Goal: Task Accomplishment & Management: Use online tool/utility

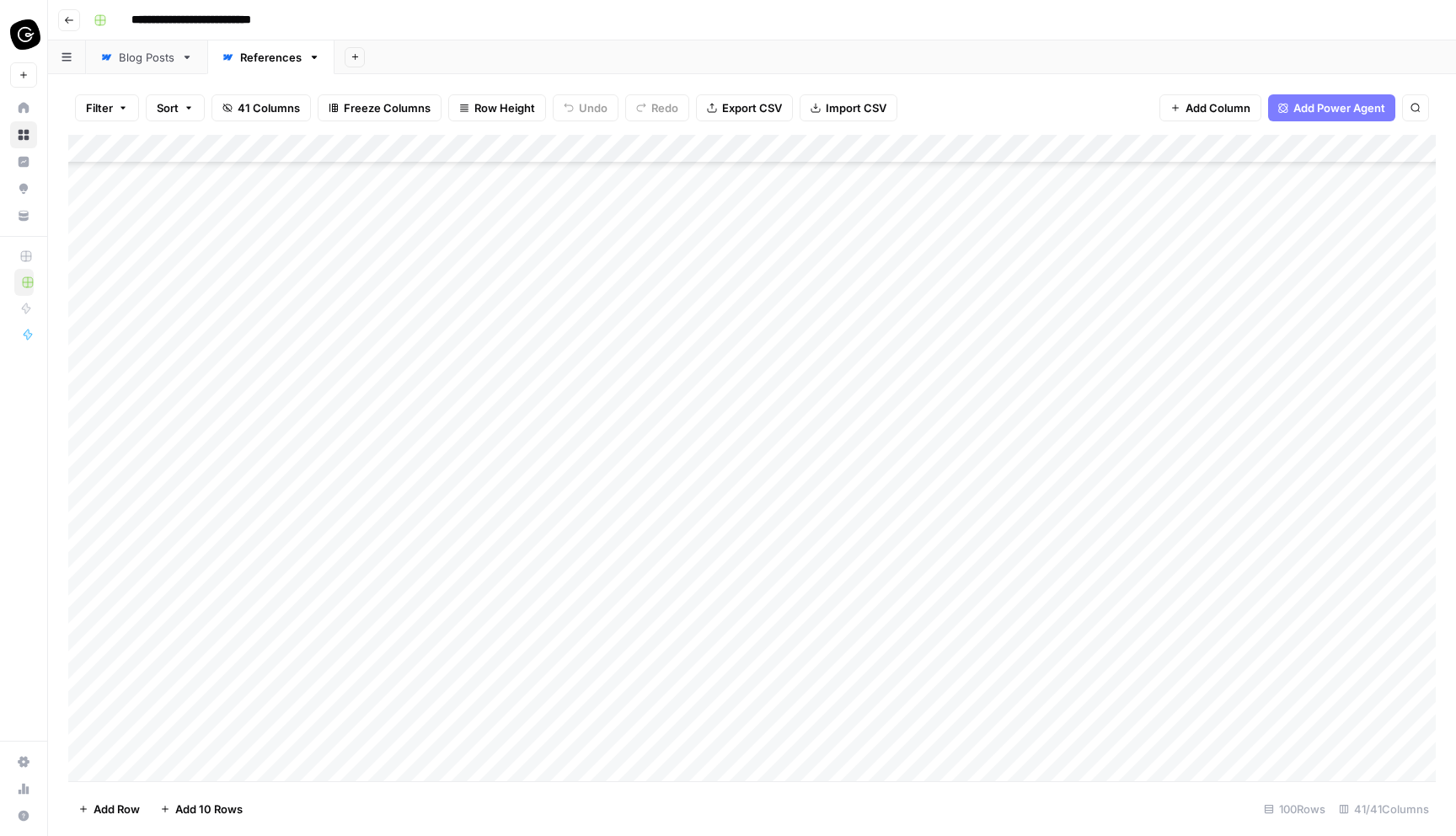
scroll to position [506, 0]
click at [74, 68] on button "button" at bounding box center [67, 57] width 38 height 33
click at [350, 52] on icon "button" at bounding box center [355, 57] width 10 height 10
click at [446, 43] on div "Add Sheet" at bounding box center [895, 57] width 1121 height 34
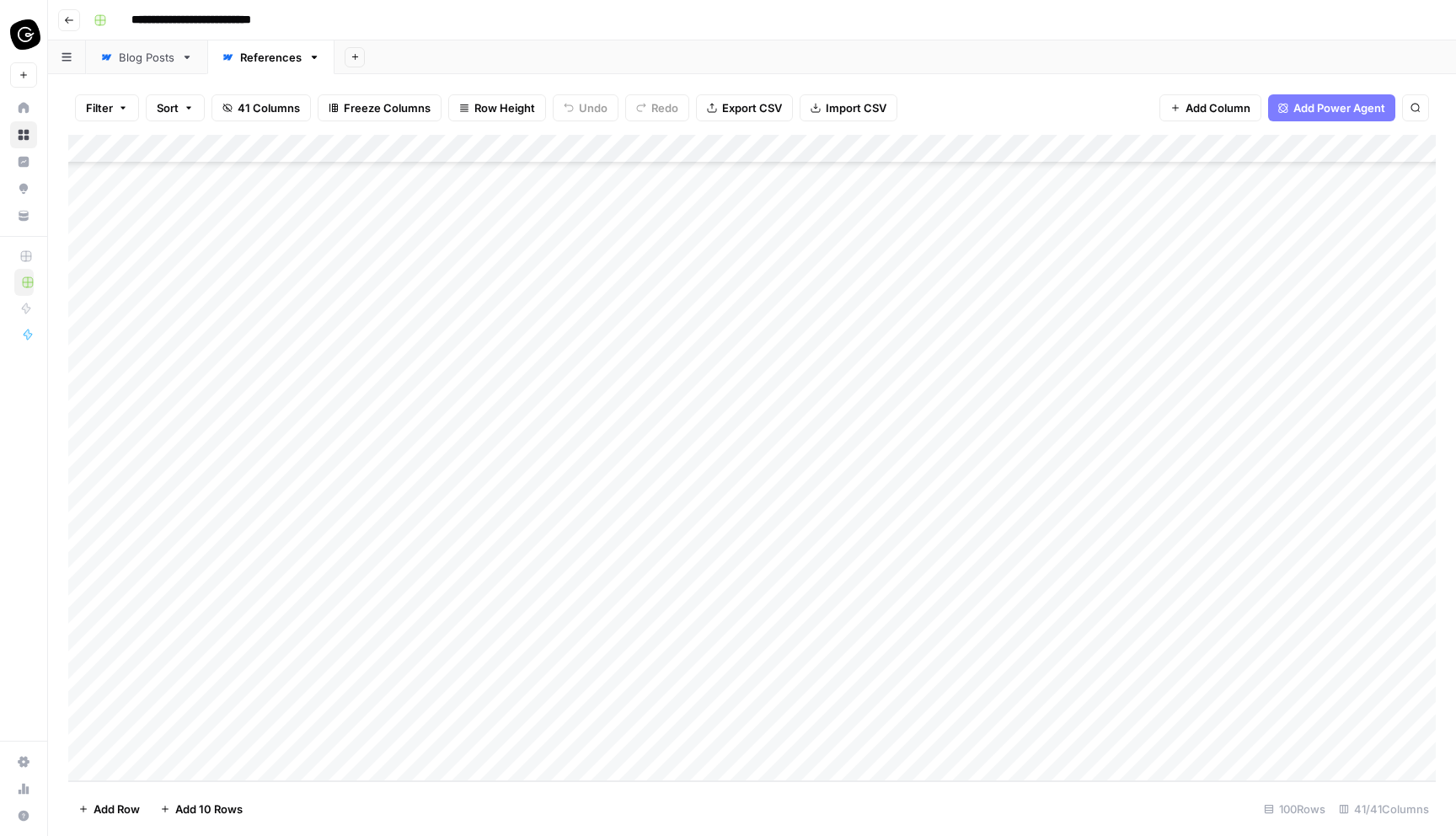
click at [264, 148] on div "Add Column" at bounding box center [753, 458] width 1368 height 646
click at [245, 764] on div "Add Column" at bounding box center [753, 458] width 1368 height 646
click at [259, 734] on div "Add Column" at bounding box center [753, 458] width 1368 height 646
click at [273, 707] on div "Add Column" at bounding box center [753, 458] width 1368 height 646
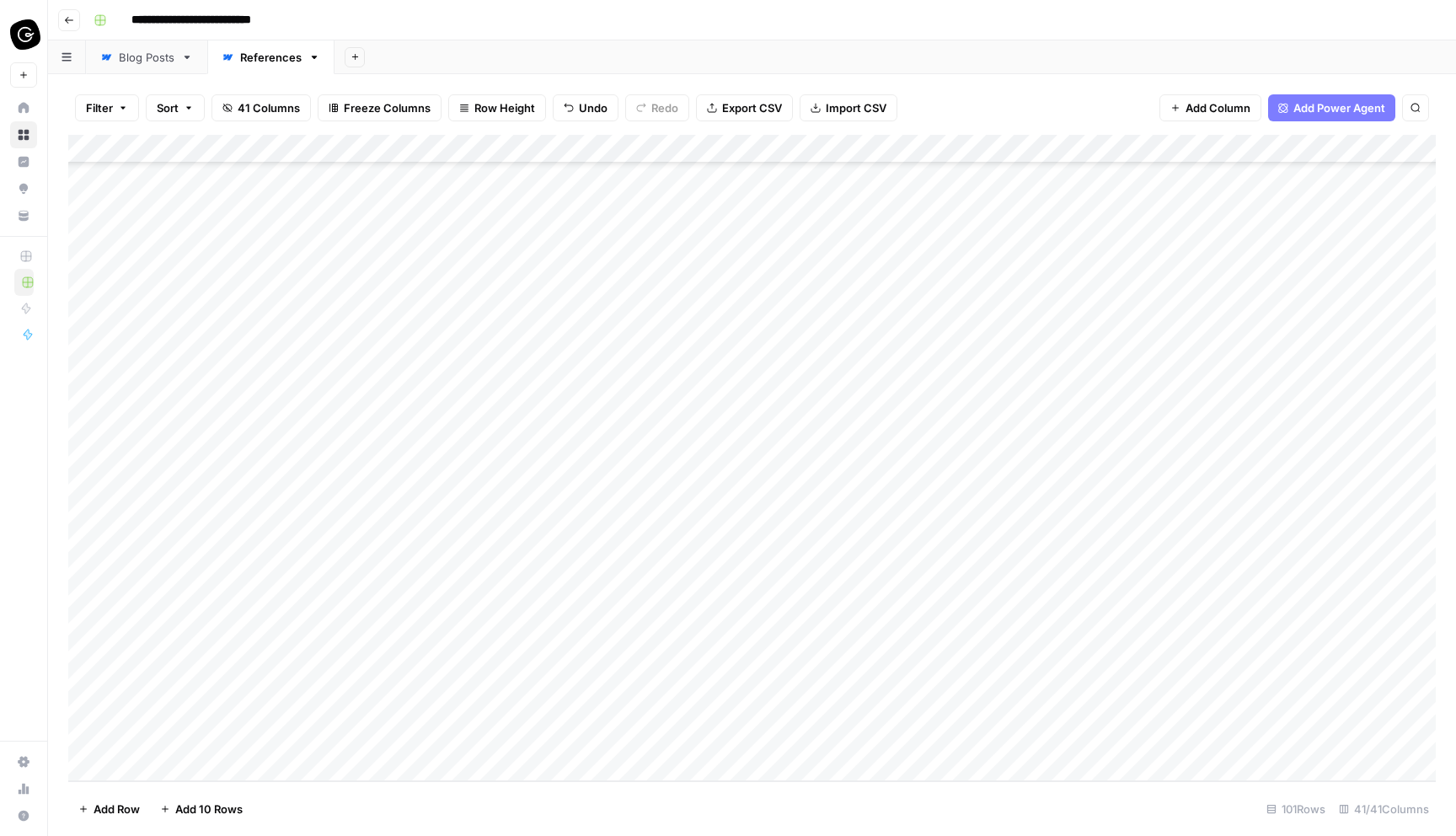
click at [263, 732] on div "Add Column" at bounding box center [753, 458] width 1368 height 646
click at [266, 149] on div "Add Column" at bounding box center [753, 458] width 1368 height 646
click at [254, 232] on div "Run Import" at bounding box center [227, 228] width 173 height 16
click at [323, 225] on span "All Rows" at bounding box center [342, 233] width 106 height 16
click at [238, 728] on div "Add Column" at bounding box center [753, 458] width 1368 height 646
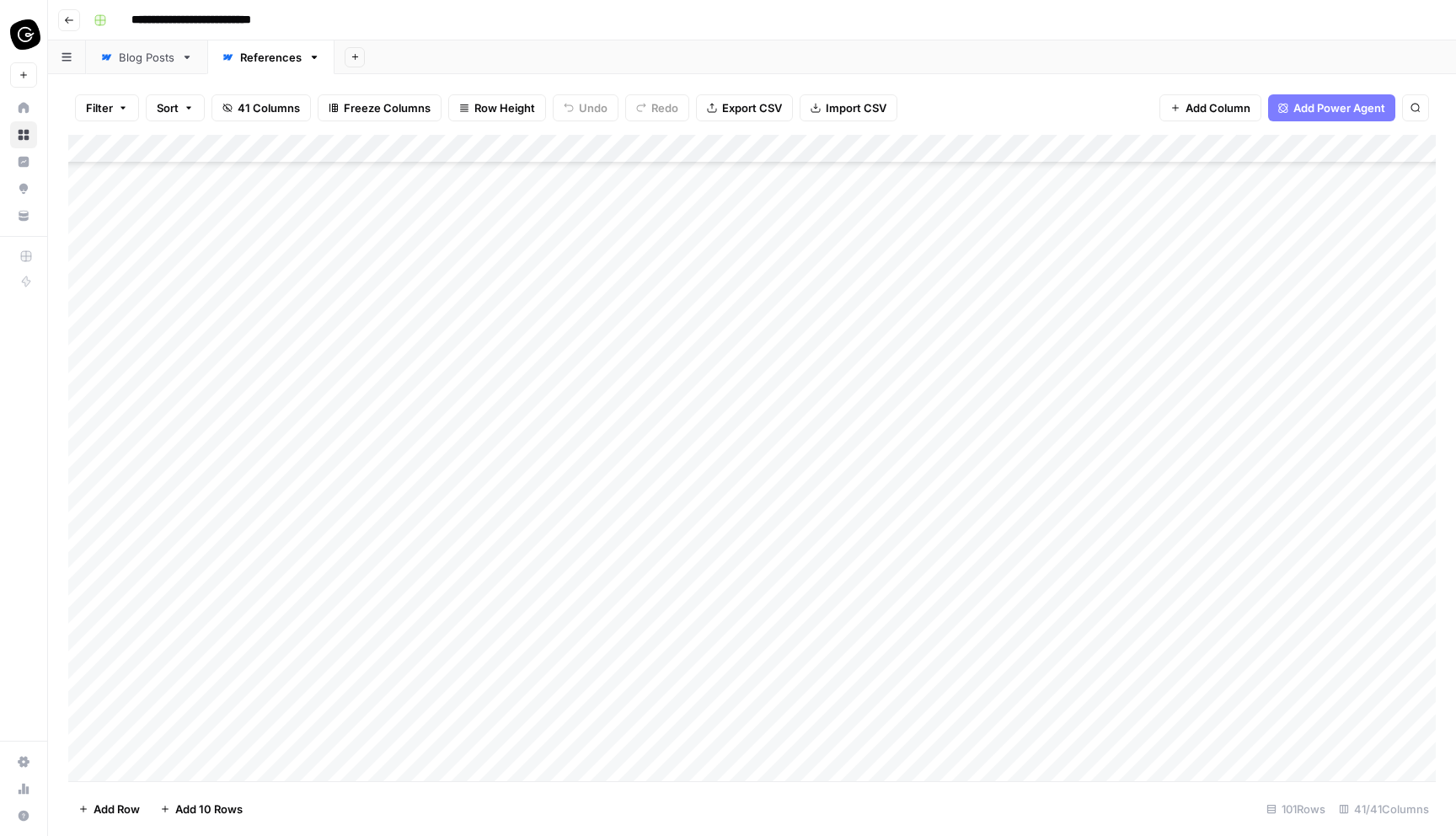
scroll to position [2303, 0]
click at [356, 56] on icon "button" at bounding box center [355, 57] width 10 height 10
click at [448, 46] on div "Add Sheet" at bounding box center [895, 57] width 1121 height 34
click at [819, 101] on button "Import CSV" at bounding box center [848, 108] width 98 height 27
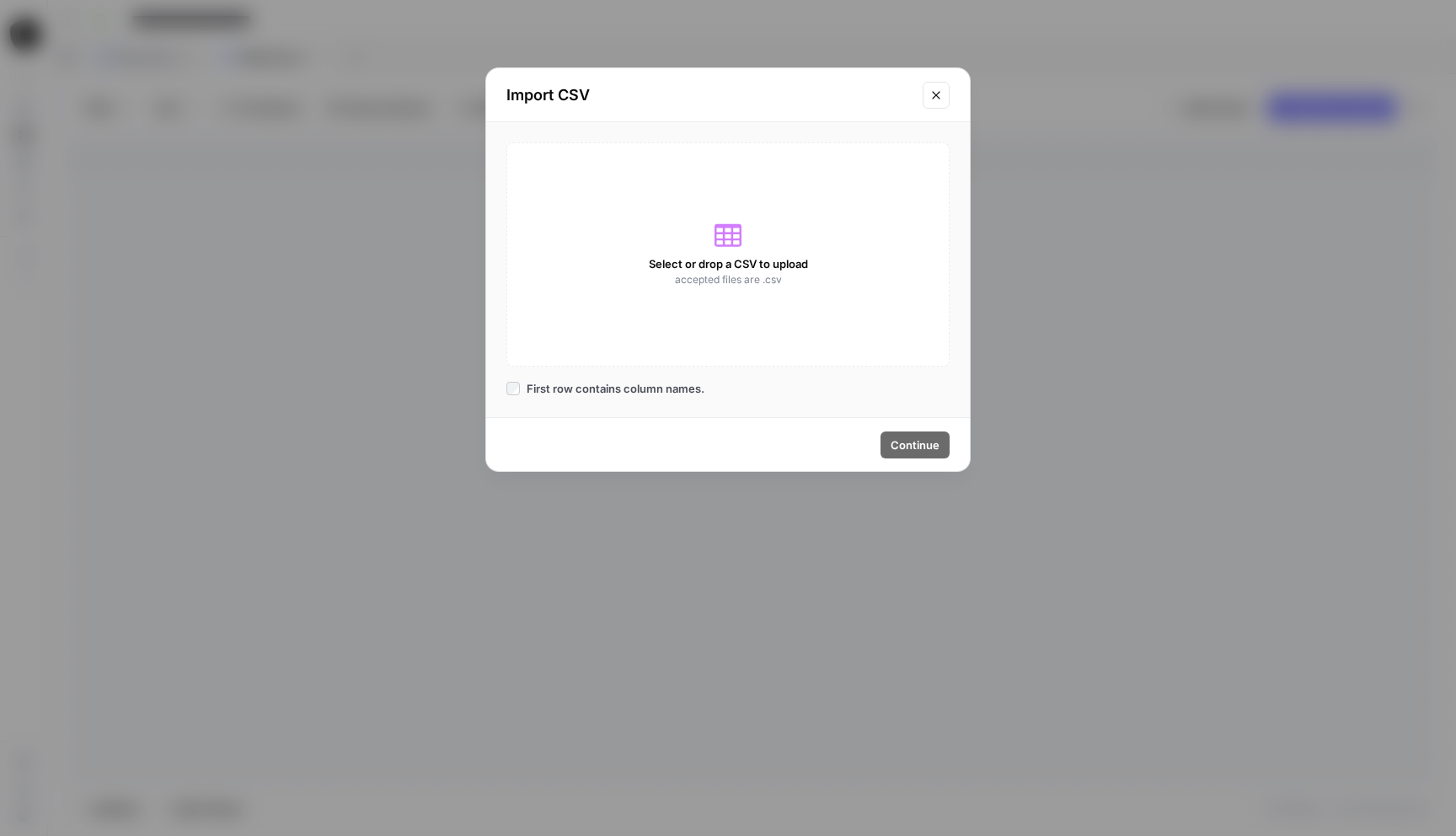
click at [942, 98] on icon "Close modal" at bounding box center [936, 95] width 14 height 14
